Goal: Find specific page/section

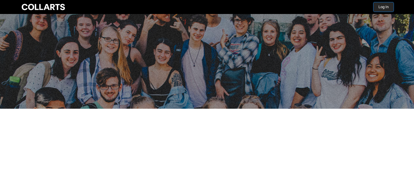
click at [380, 7] on button "Log In" at bounding box center [383, 6] width 20 height 9
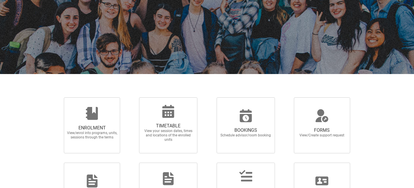
scroll to position [56, 0]
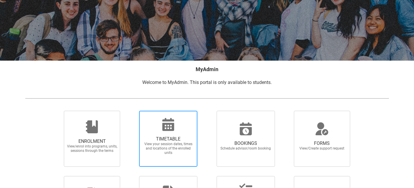
click at [157, 128] on div at bounding box center [168, 124] width 56 height 14
click at [132, 111] on input "TIMETABLE View your session dates, times and locations of the enrolled units" at bounding box center [131, 110] width 0 height 0
radio input "true"
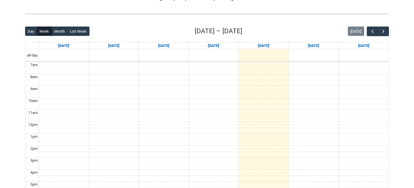
scroll to position [131, 0]
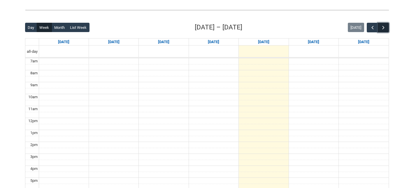
click at [385, 27] on span "button" at bounding box center [383, 28] width 6 height 6
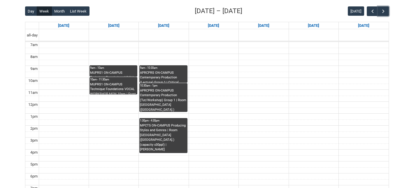
scroll to position [142, 0]
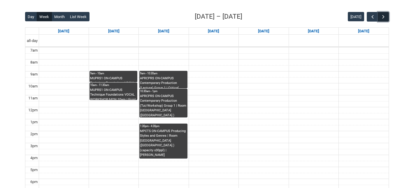
click at [382, 18] on span "button" at bounding box center [383, 17] width 6 height 6
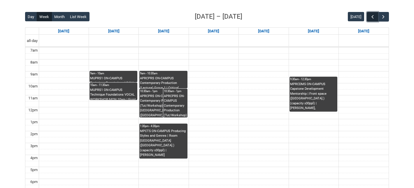
click at [370, 17] on span "button" at bounding box center [373, 17] width 6 height 6
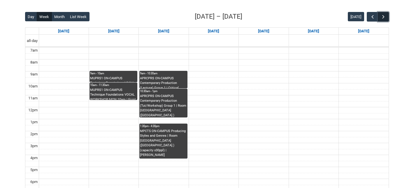
click at [383, 17] on span "button" at bounding box center [383, 17] width 6 height 6
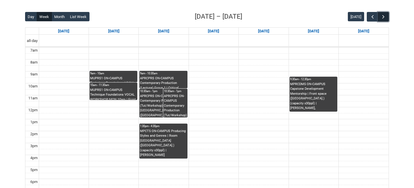
click at [383, 17] on span "button" at bounding box center [383, 17] width 6 height 6
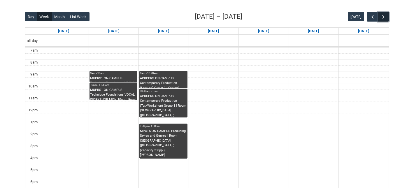
click at [383, 17] on span "button" at bounding box center [383, 17] width 6 height 6
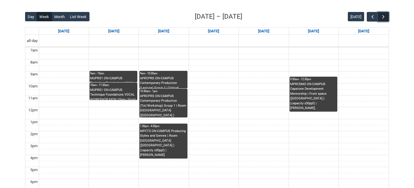
click at [383, 17] on span "button" at bounding box center [383, 17] width 6 height 6
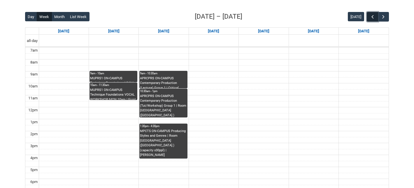
click at [373, 17] on span "button" at bounding box center [373, 17] width 6 height 6
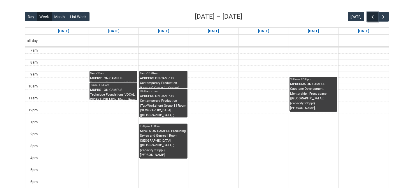
click at [373, 17] on span "button" at bounding box center [373, 17] width 6 height 6
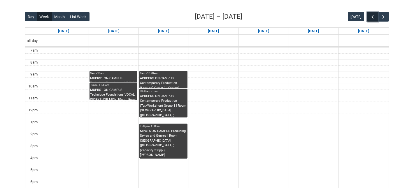
click at [373, 17] on span "button" at bounding box center [373, 17] width 6 height 6
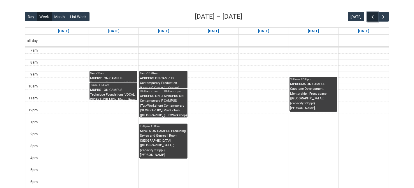
click at [373, 17] on span "button" at bounding box center [373, 17] width 6 height 6
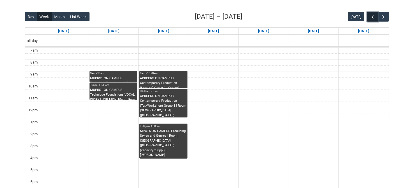
click at [373, 17] on span "button" at bounding box center [373, 17] width 6 height 6
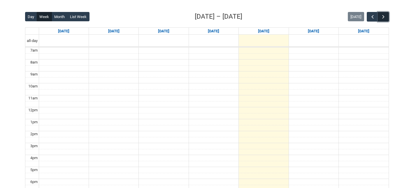
click at [380, 17] on span "button" at bounding box center [383, 17] width 6 height 6
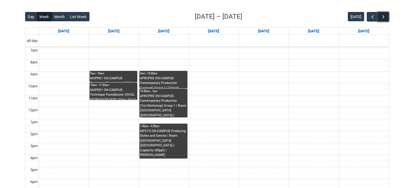
click at [380, 17] on span "button" at bounding box center [383, 17] width 6 height 6
